Goal: Task Accomplishment & Management: Manage account settings

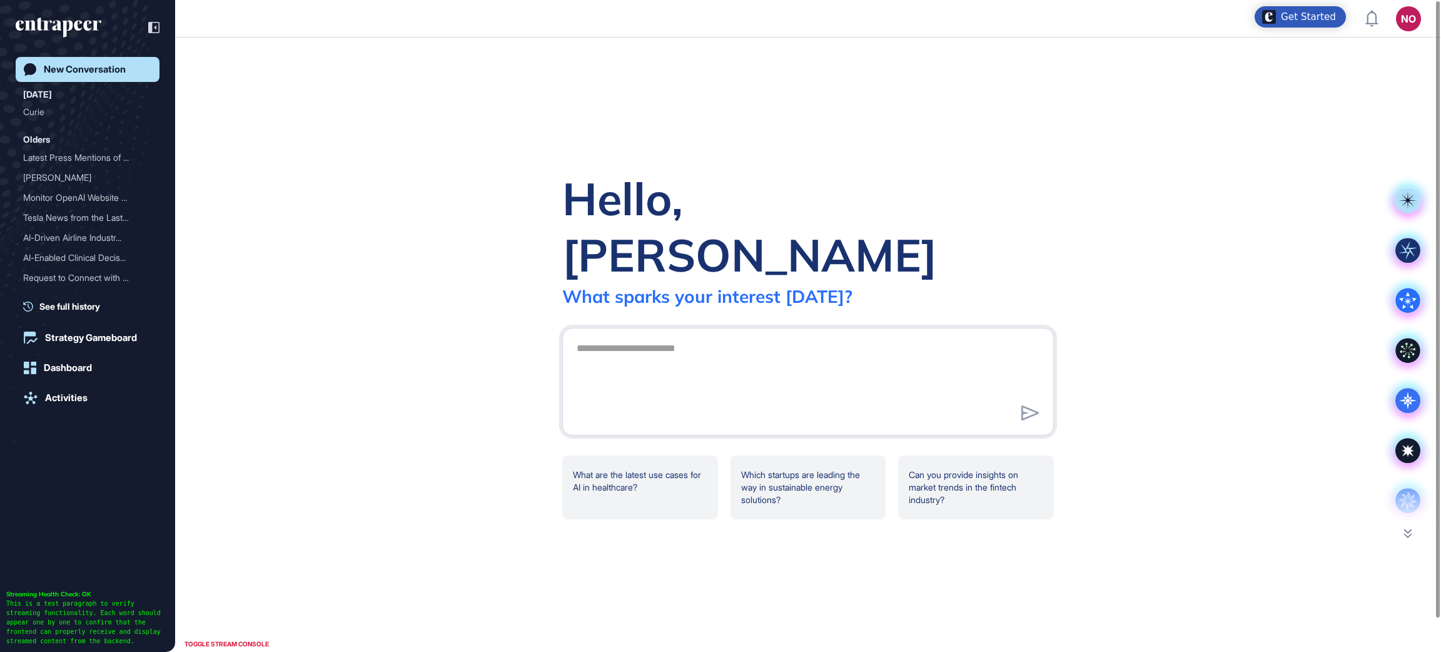
scroll to position [1, 1]
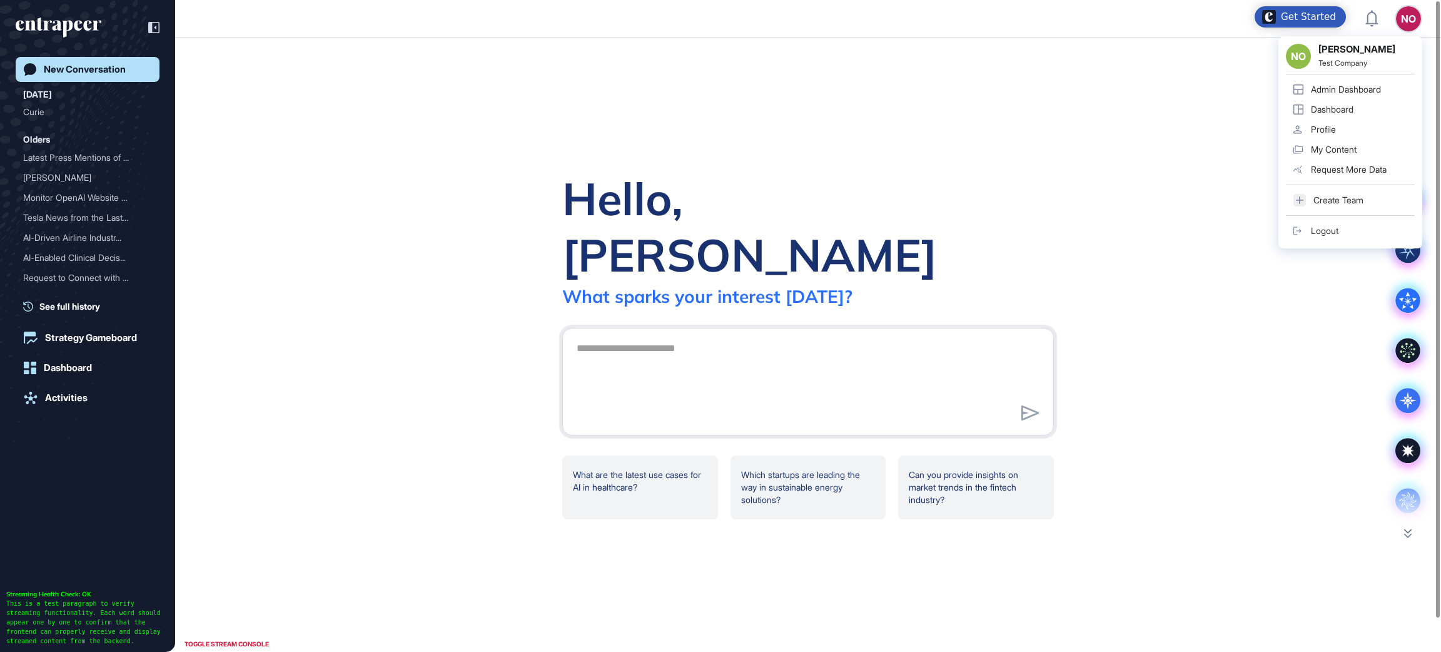
click at [1363, 89] on div "Admin Dashboard" at bounding box center [1346, 89] width 70 height 10
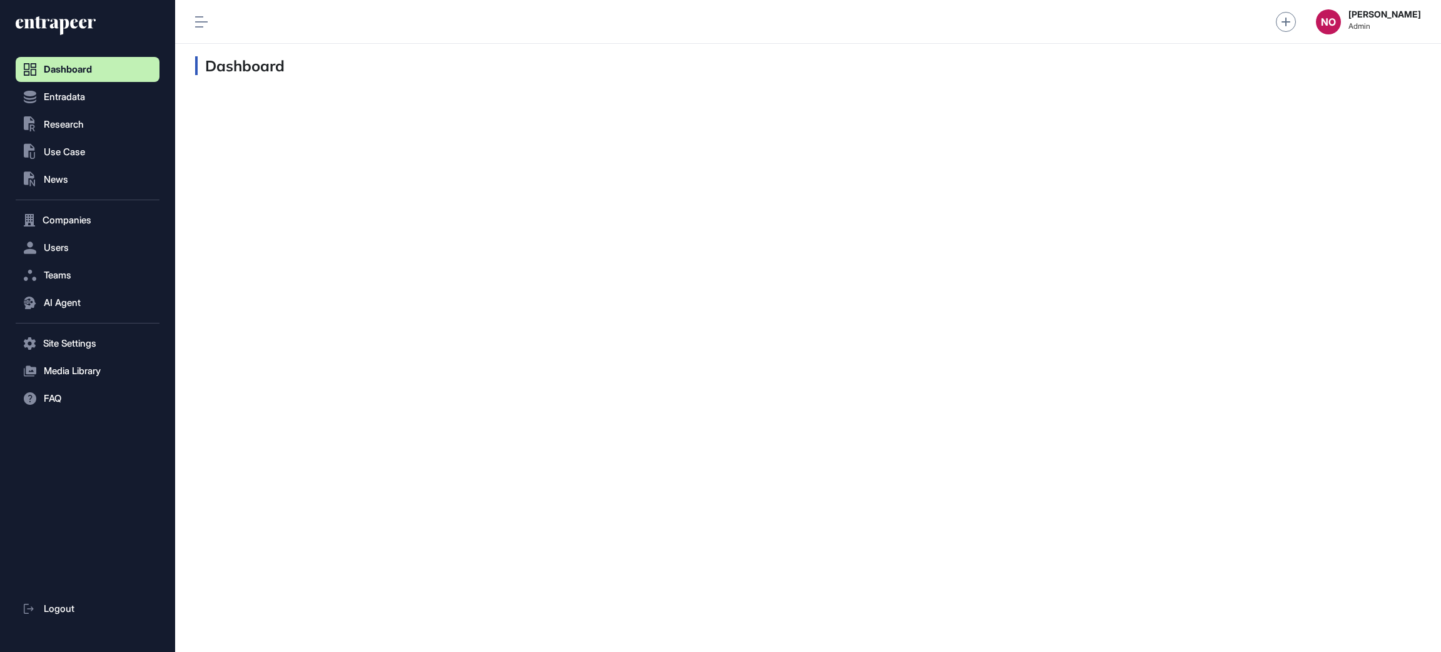
scroll to position [1, 1]
click at [59, 251] on span "Users" at bounding box center [56, 248] width 25 height 10
click at [66, 269] on span "User List" at bounding box center [58, 274] width 35 height 10
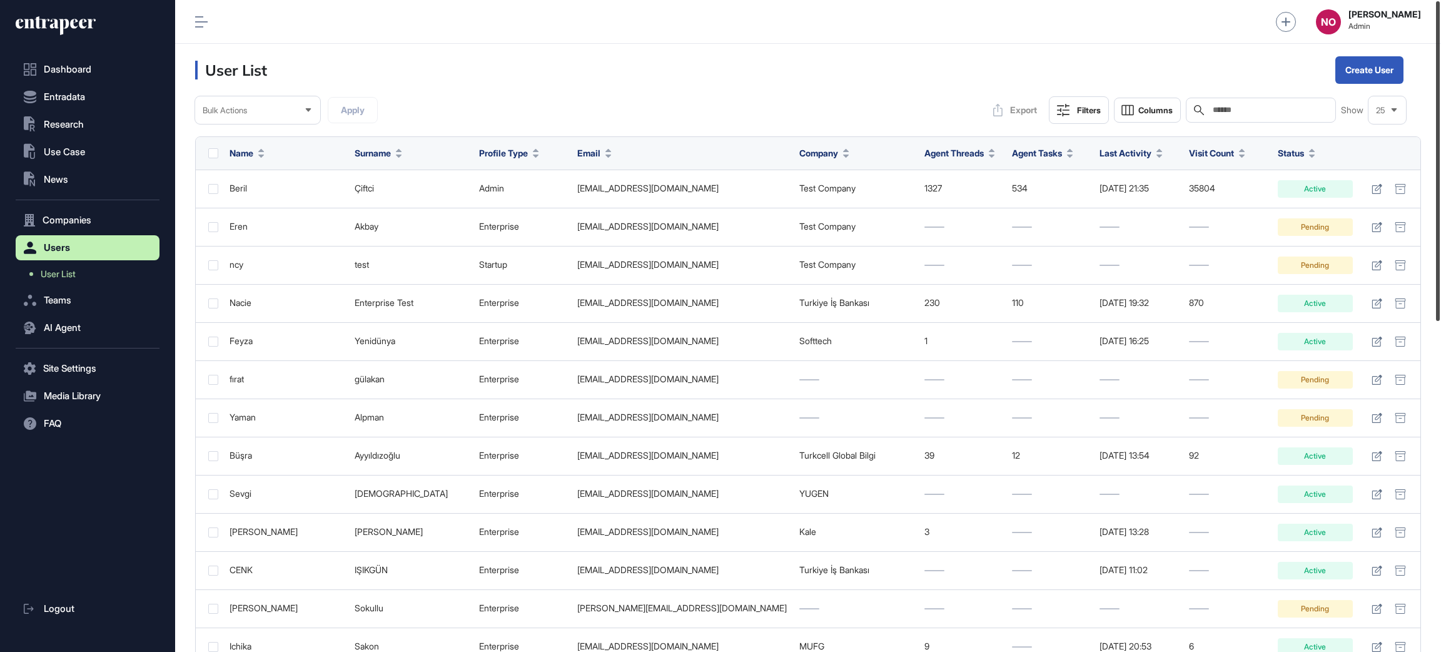
drag, startPoint x: 1439, startPoint y: 251, endPoint x: 1439, endPoint y: 227, distance: 23.8
click at [1439, 227] on div at bounding box center [1438, 161] width 4 height 320
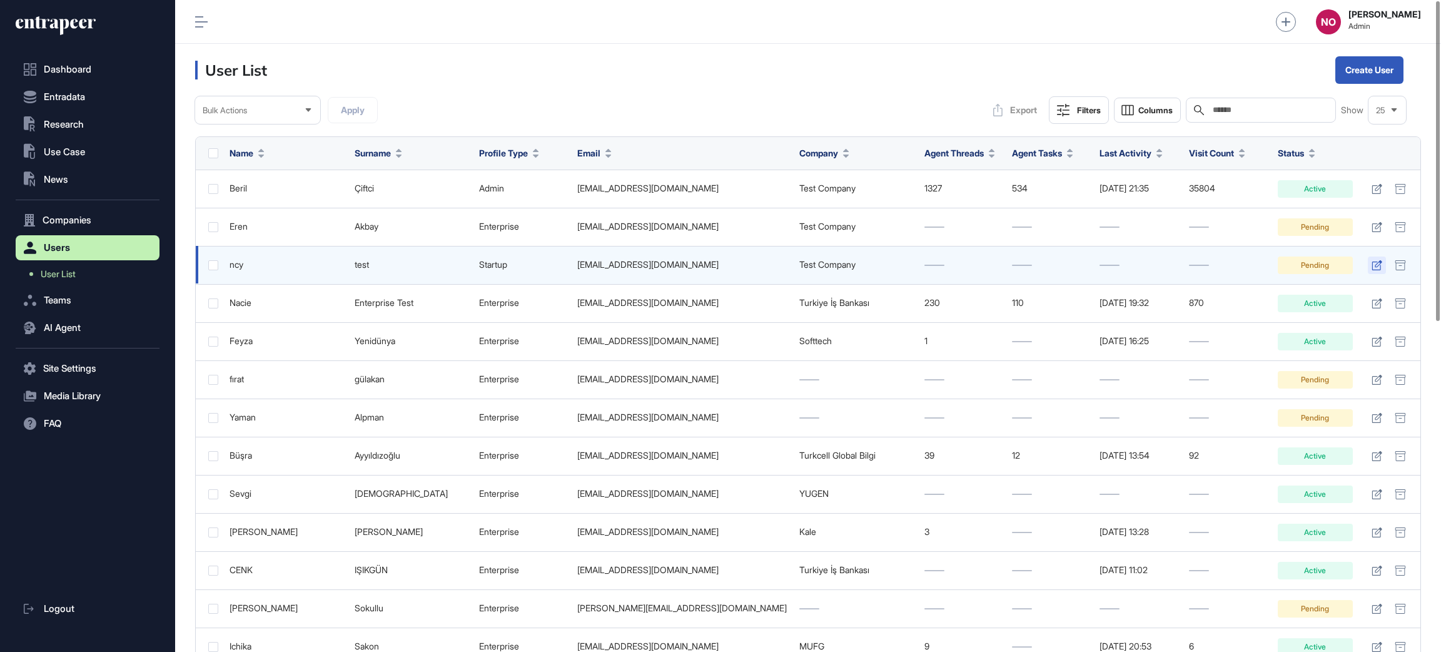
click at [1378, 263] on icon at bounding box center [1376, 265] width 11 height 10
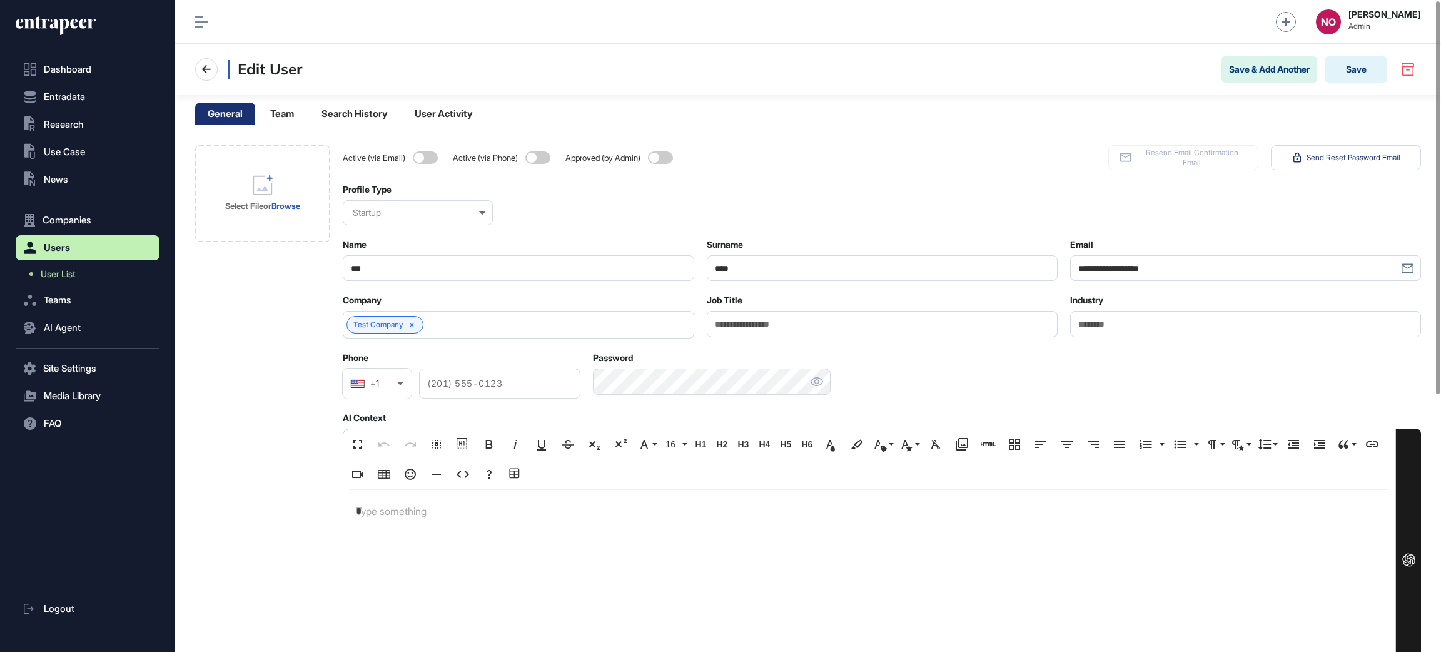
click at [430, 216] on div "Startup" at bounding box center [418, 212] width 150 height 25
click at [395, 275] on div "Enterprise" at bounding box center [417, 273] width 148 height 19
click at [1349, 74] on button "Save" at bounding box center [1355, 69] width 63 height 26
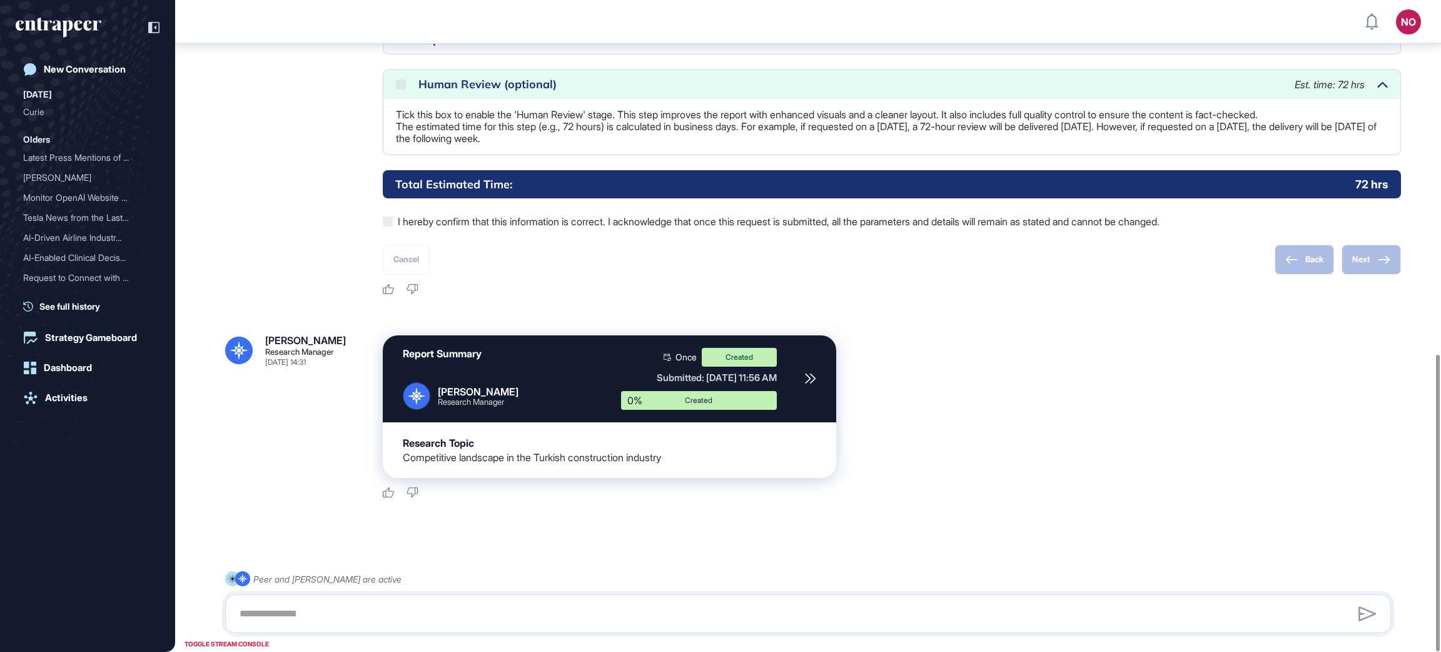
scroll to position [777, 0]
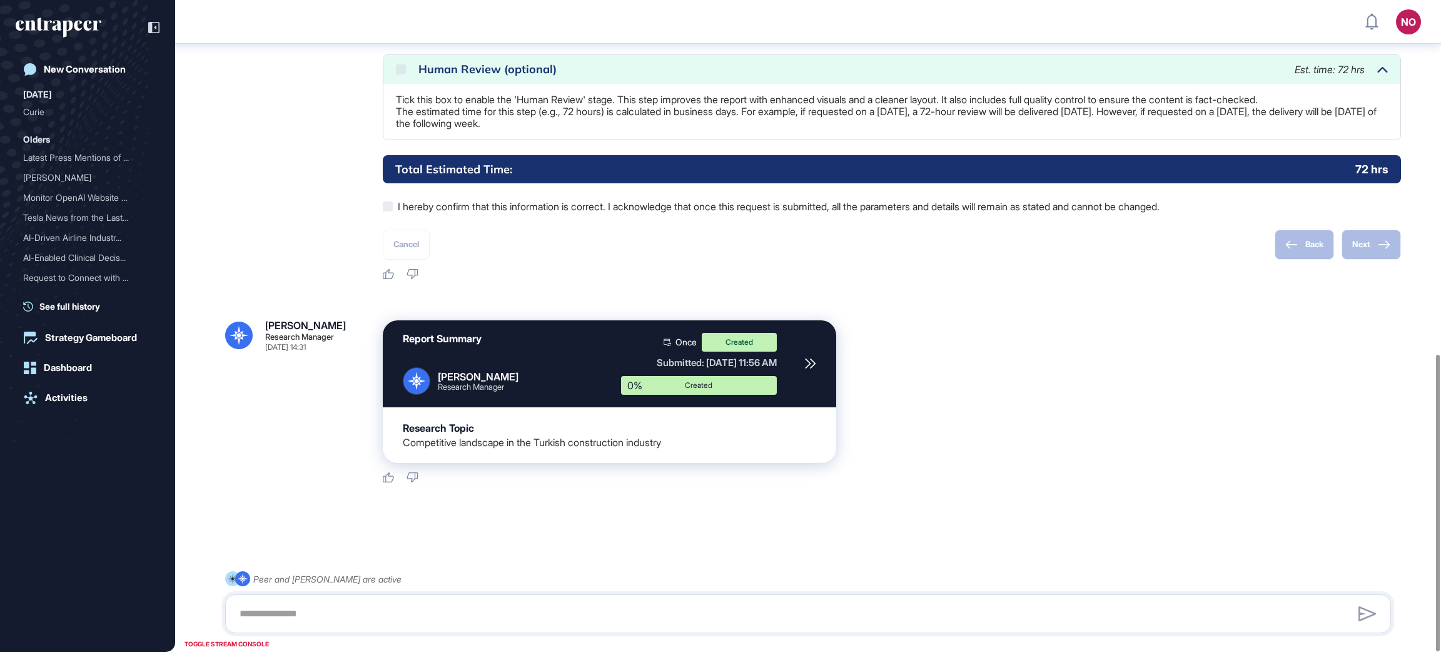
click at [809, 368] on icon at bounding box center [810, 363] width 11 height 11
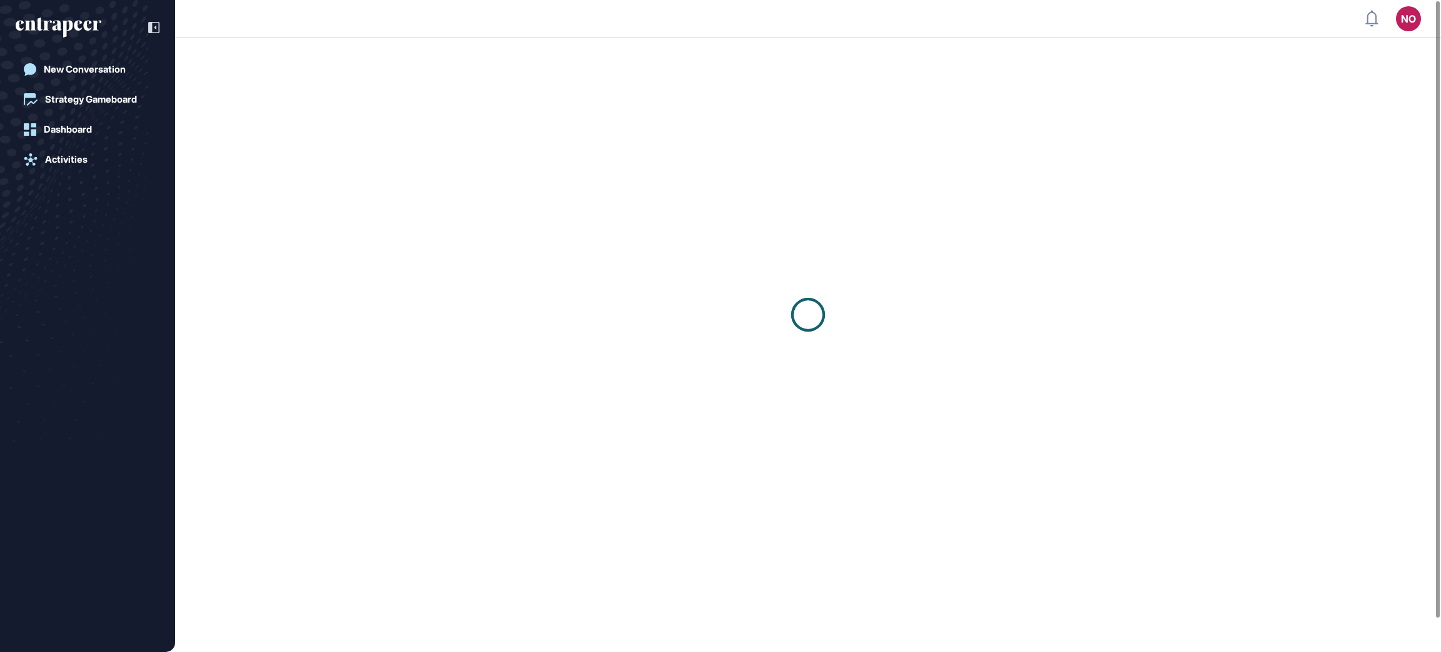
scroll to position [1, 1]
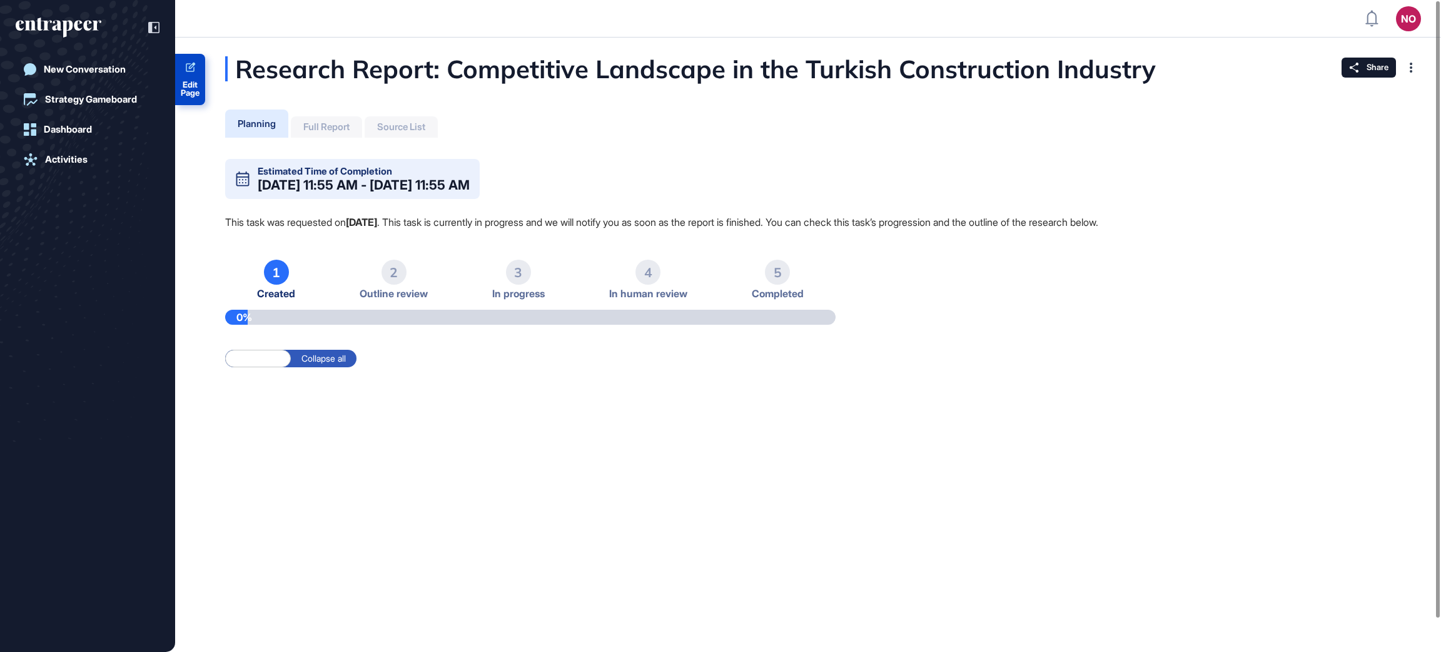
click at [200, 83] on span "Edit Page" at bounding box center [190, 89] width 30 height 16
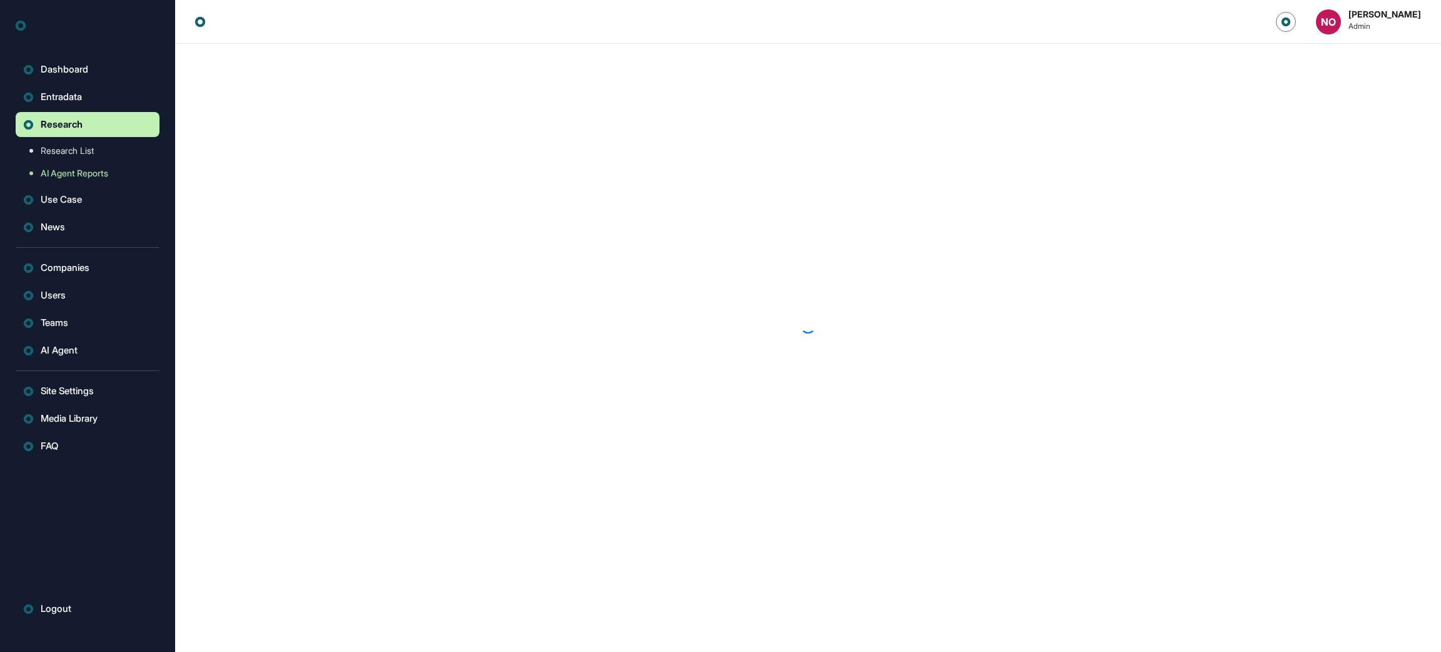
scroll to position [1, 1]
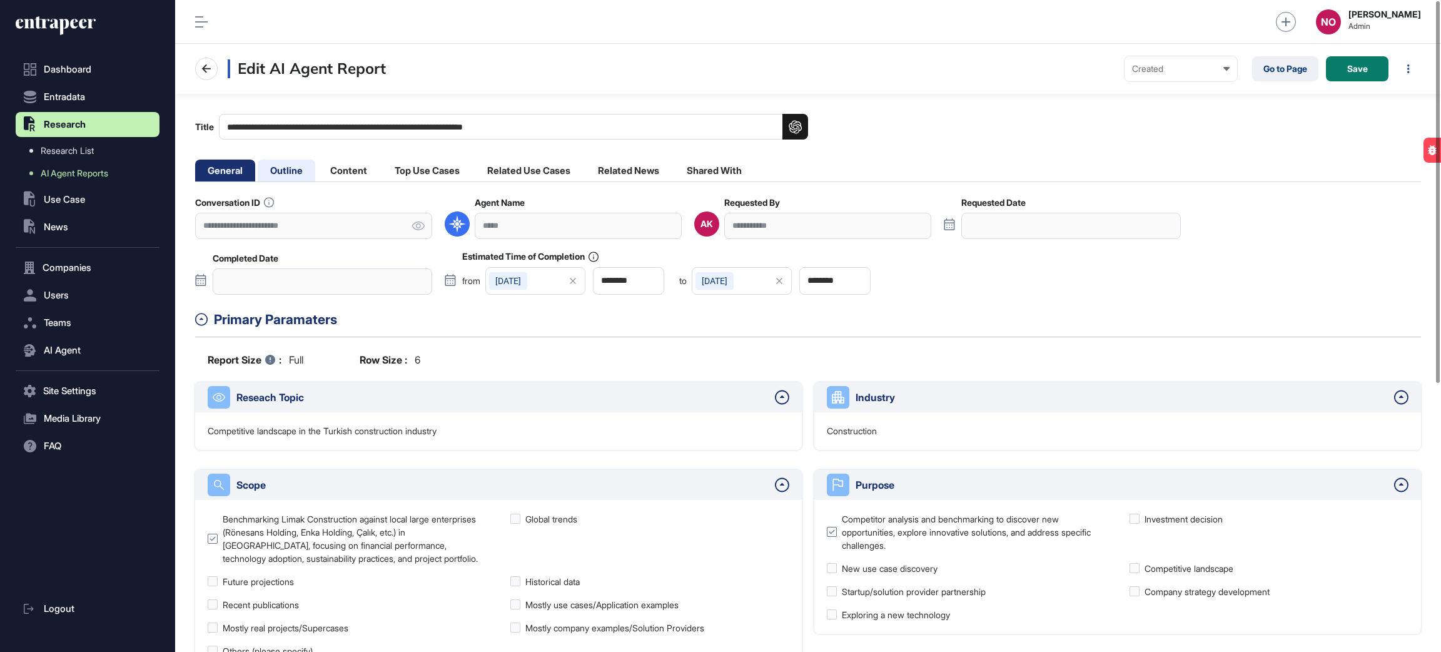
click at [300, 173] on li "Outline" at bounding box center [287, 170] width 58 height 22
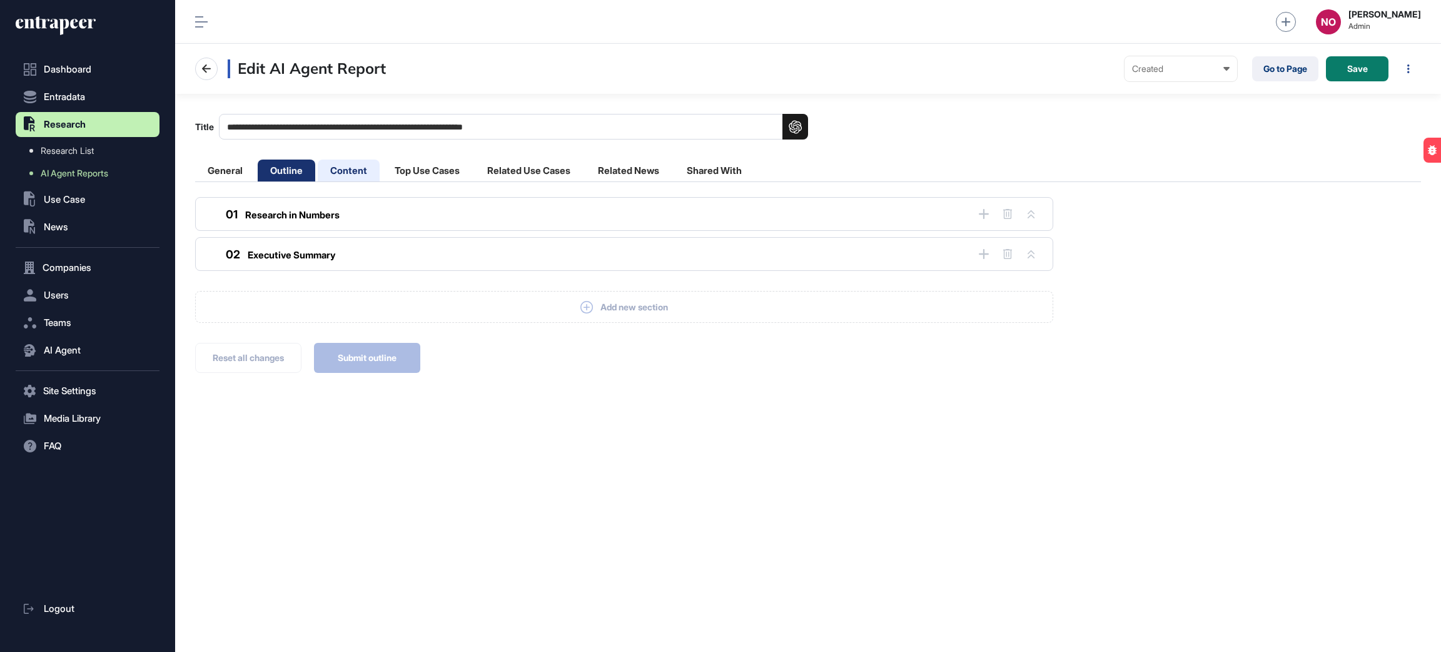
click at [347, 171] on li "Content" at bounding box center [349, 170] width 62 height 22
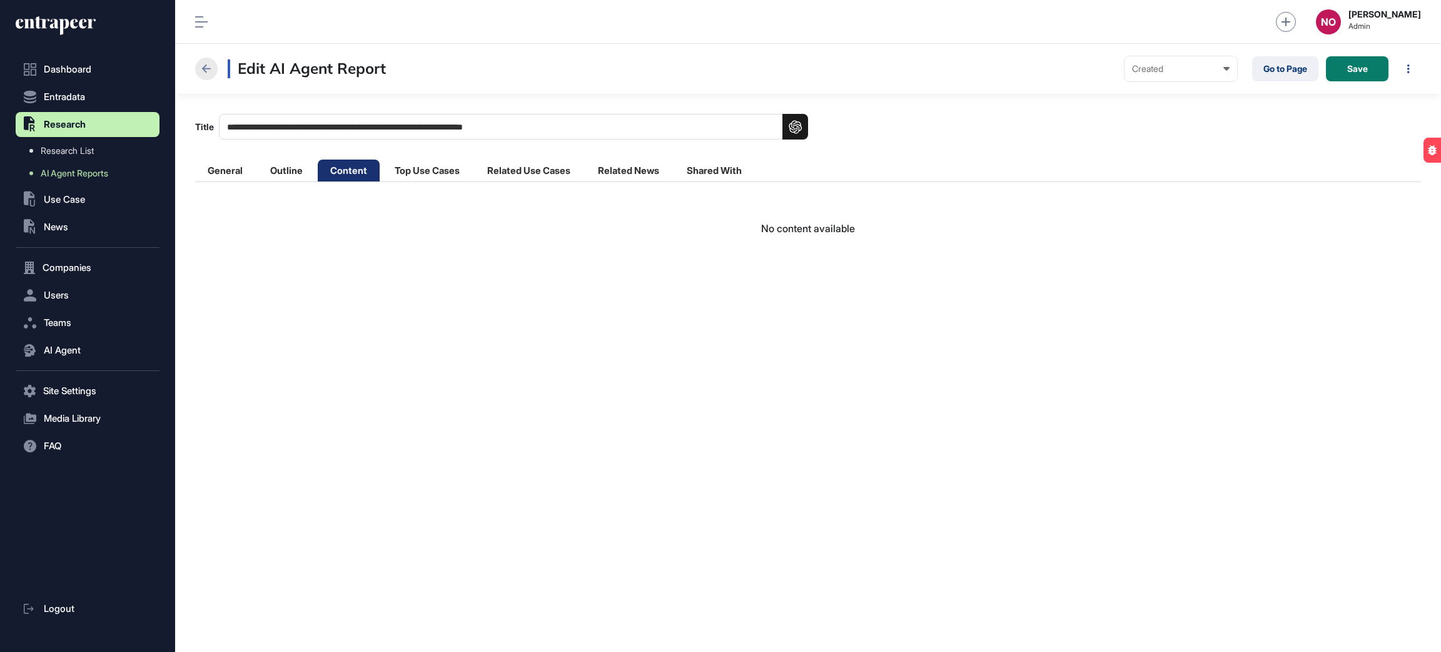
click at [213, 71] on icon at bounding box center [206, 68] width 15 height 15
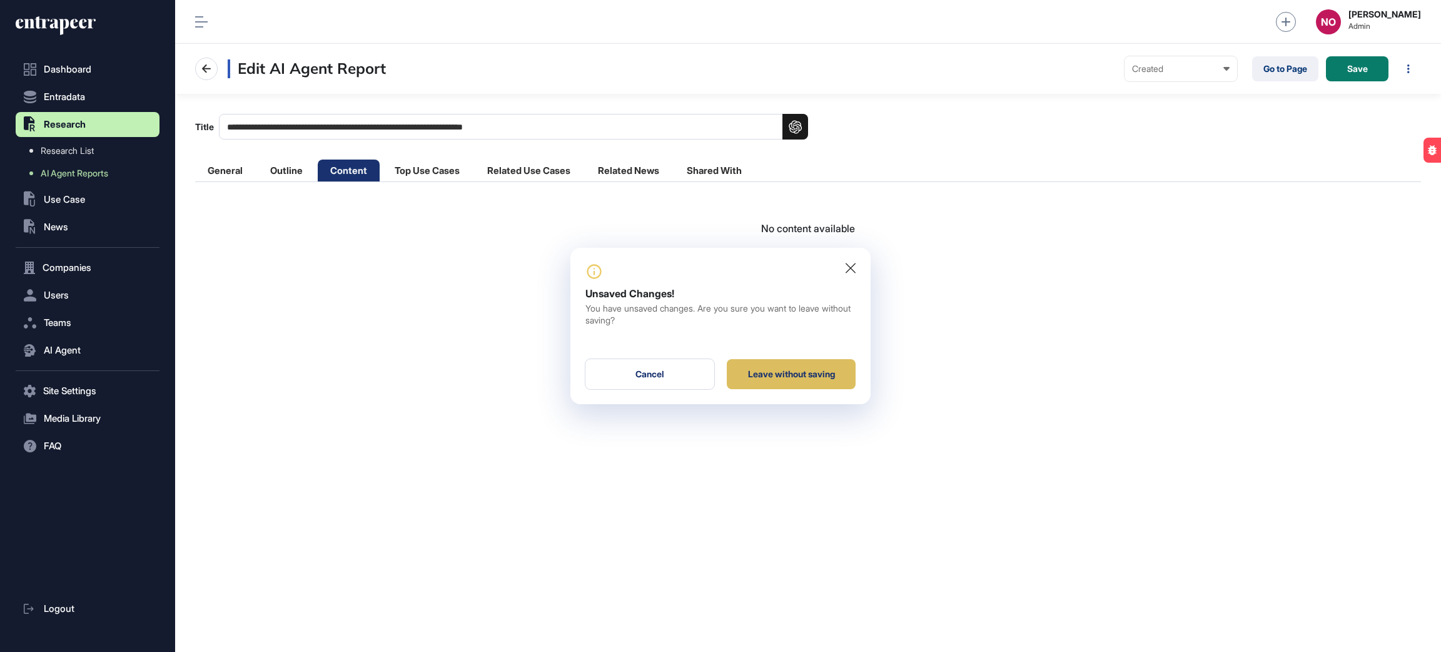
click at [783, 376] on div "Leave without saving" at bounding box center [791, 374] width 129 height 30
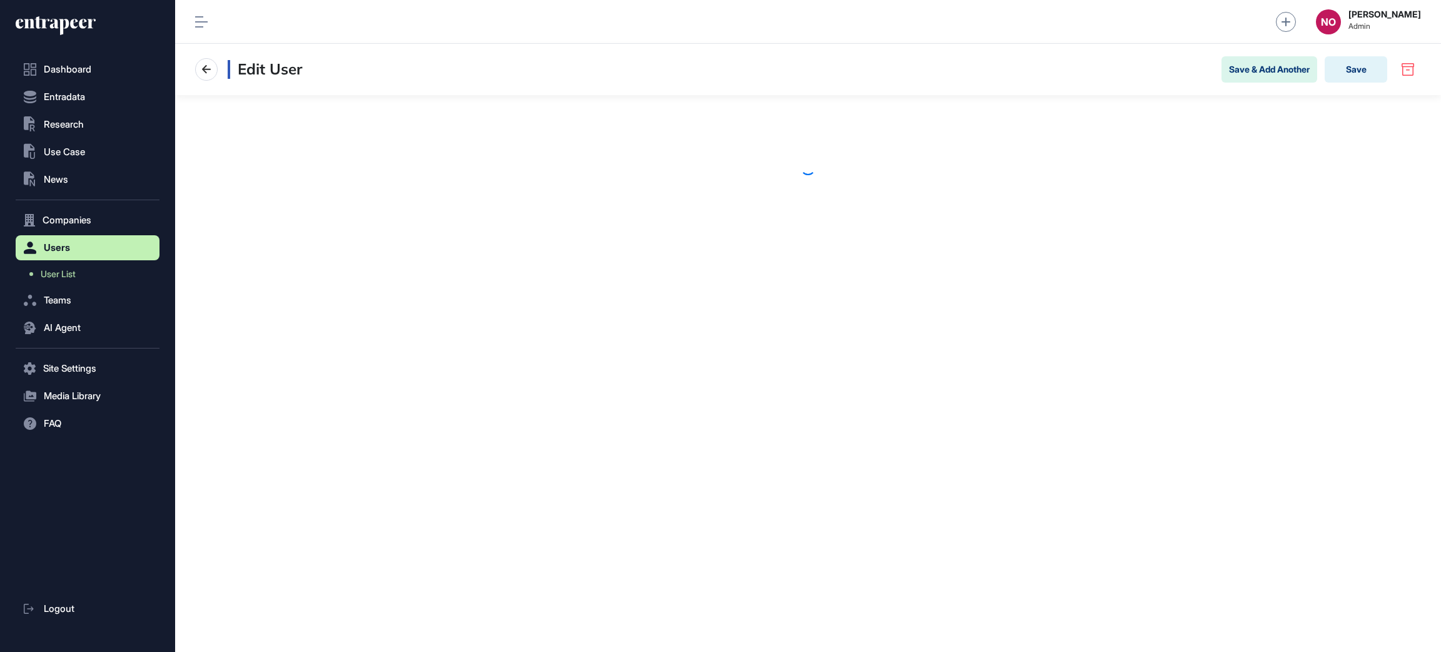
scroll to position [1, 1]
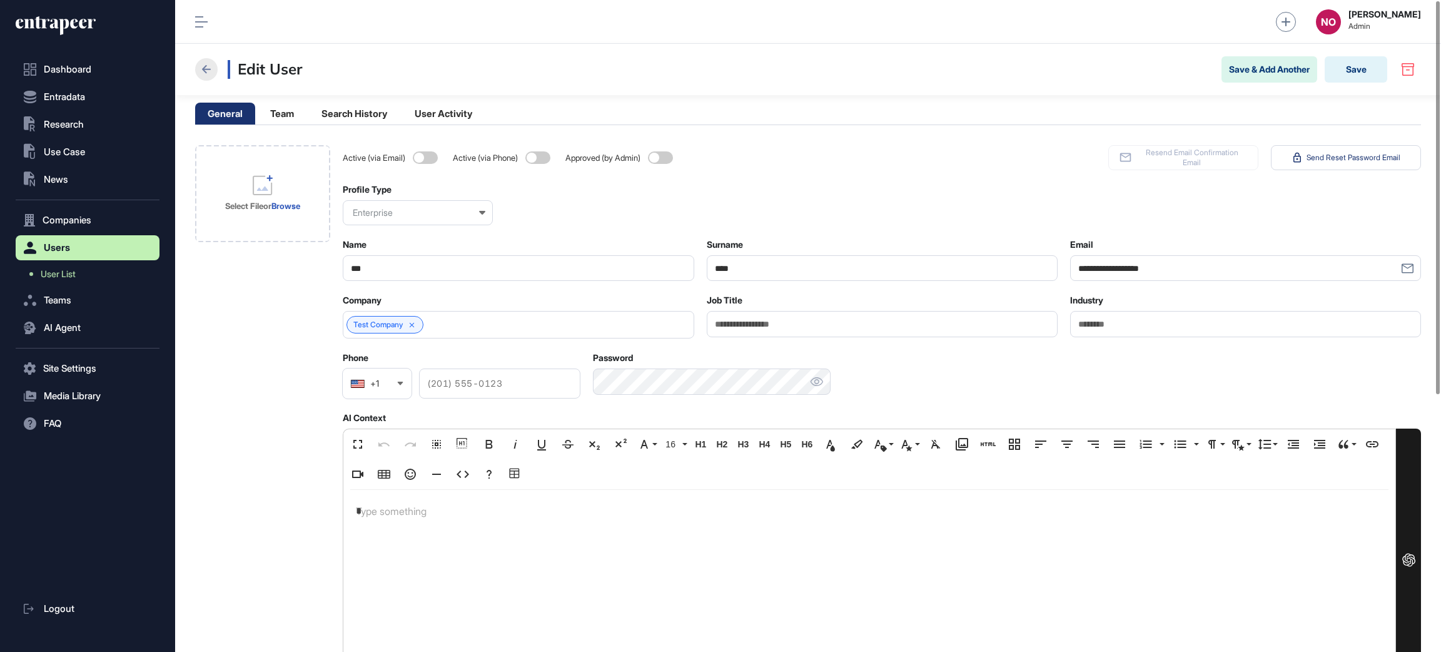
click at [208, 69] on icon at bounding box center [206, 69] width 9 height 8
